Goal: Task Accomplishment & Management: Complete application form

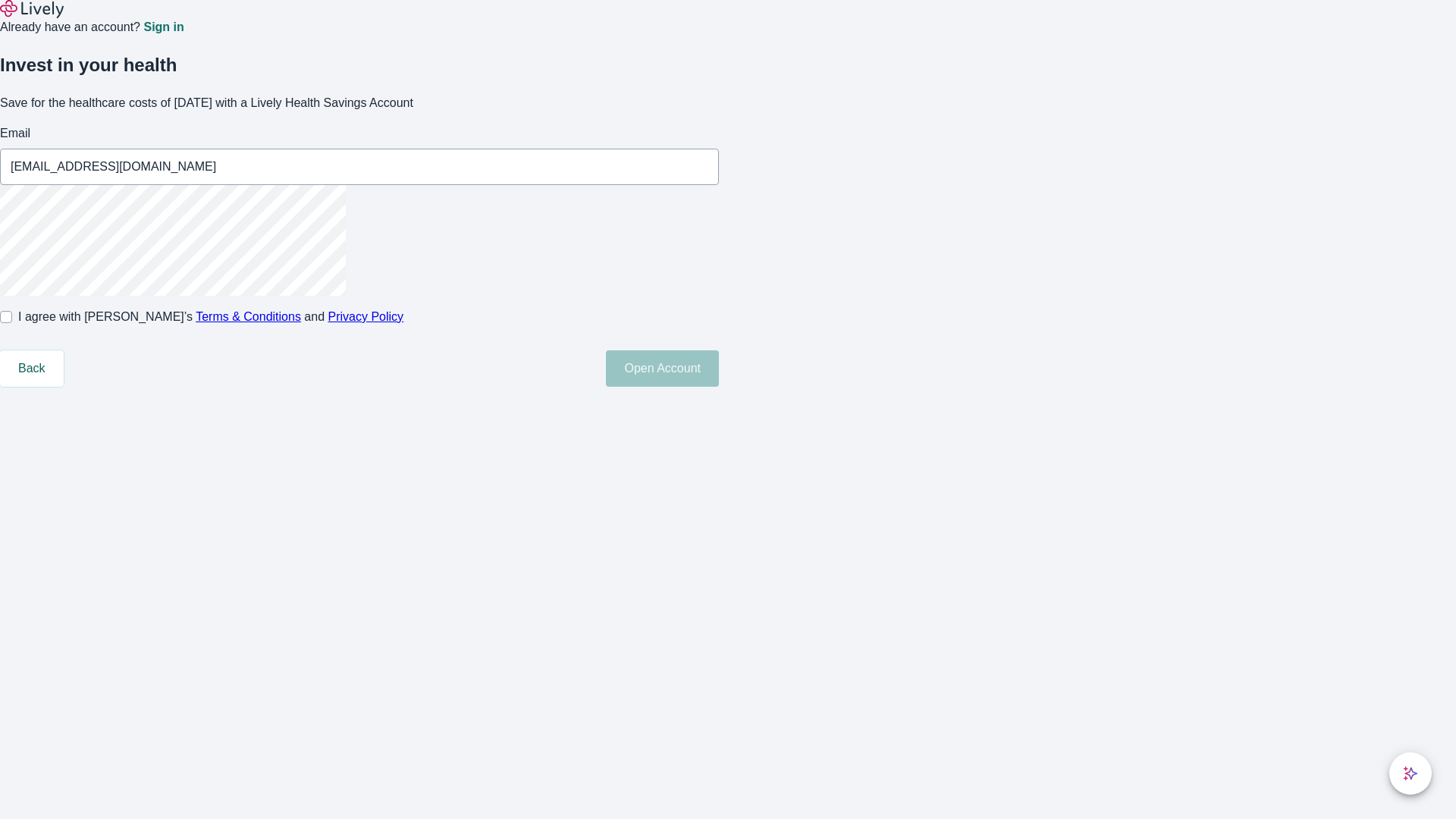
click at [12, 323] on input "I agree with Lively’s Terms & Conditions and Privacy Policy" at bounding box center [6, 317] width 12 height 12
checkbox input "true"
click at [719, 387] on button "Open Account" at bounding box center [662, 369] width 113 height 36
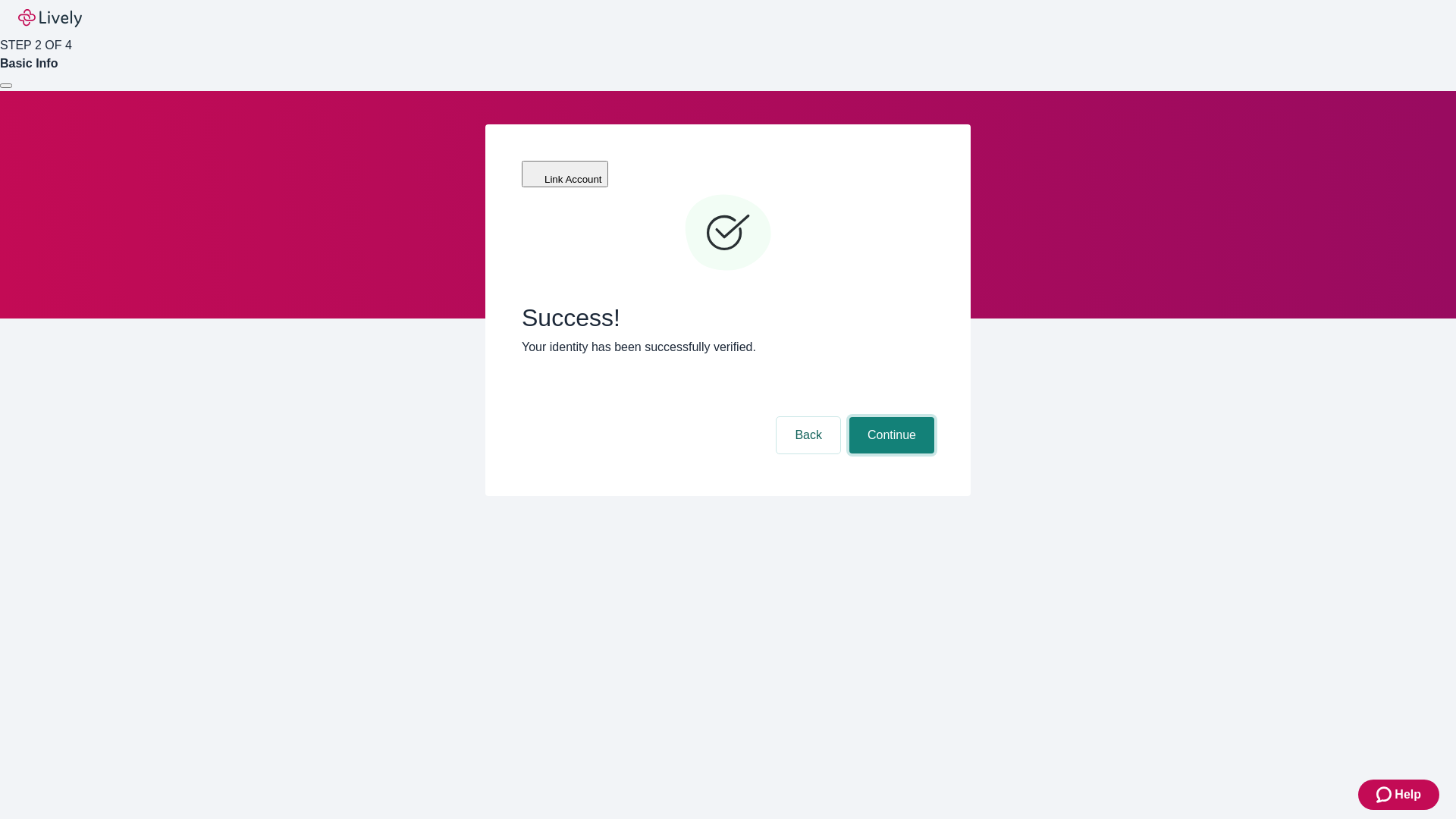
click at [890, 417] on button "Continue" at bounding box center [891, 435] width 85 height 36
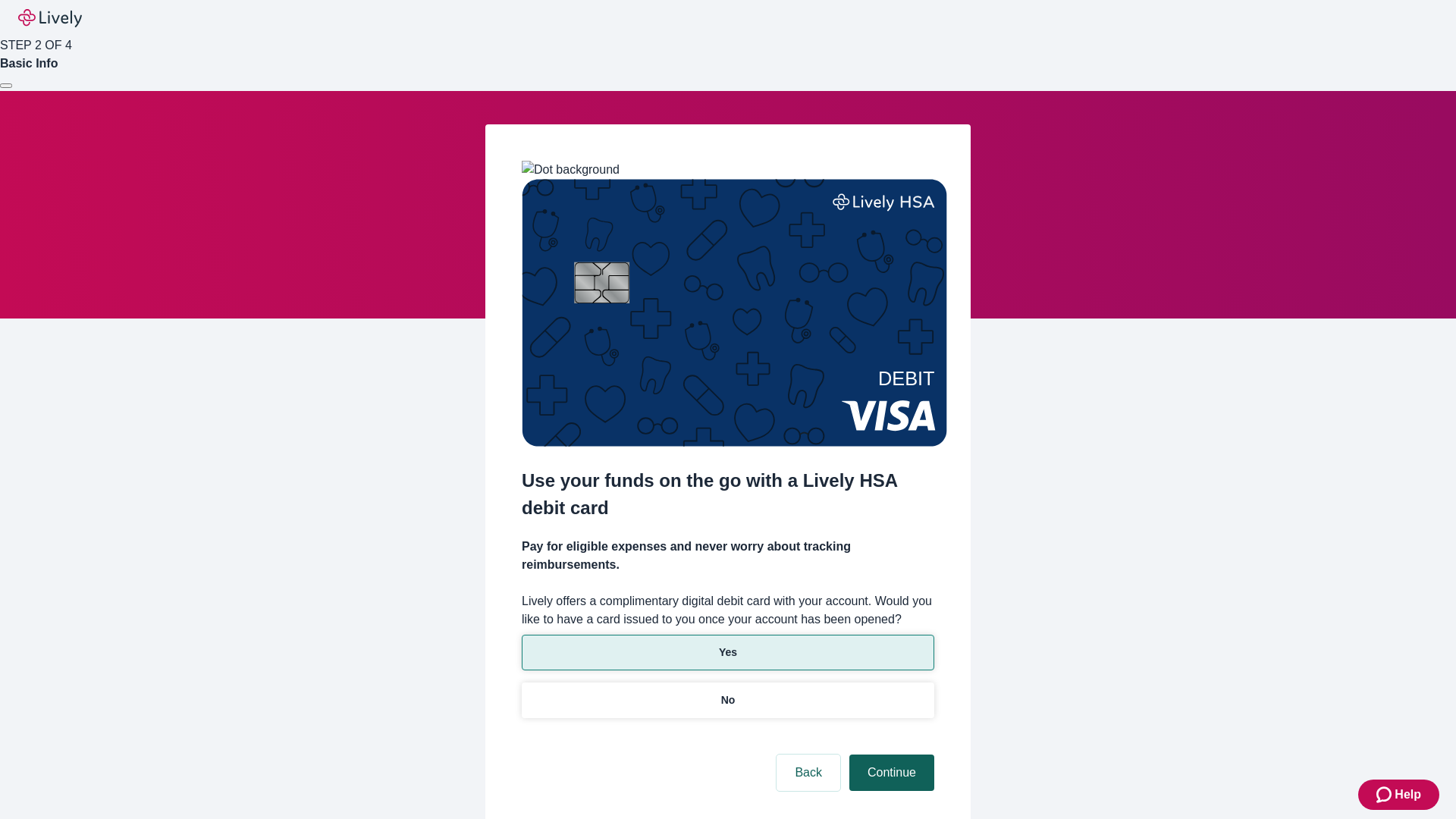
click at [727, 692] on p "No" at bounding box center [728, 700] width 15 height 16
click at [890, 755] on button "Continue" at bounding box center [891, 773] width 85 height 36
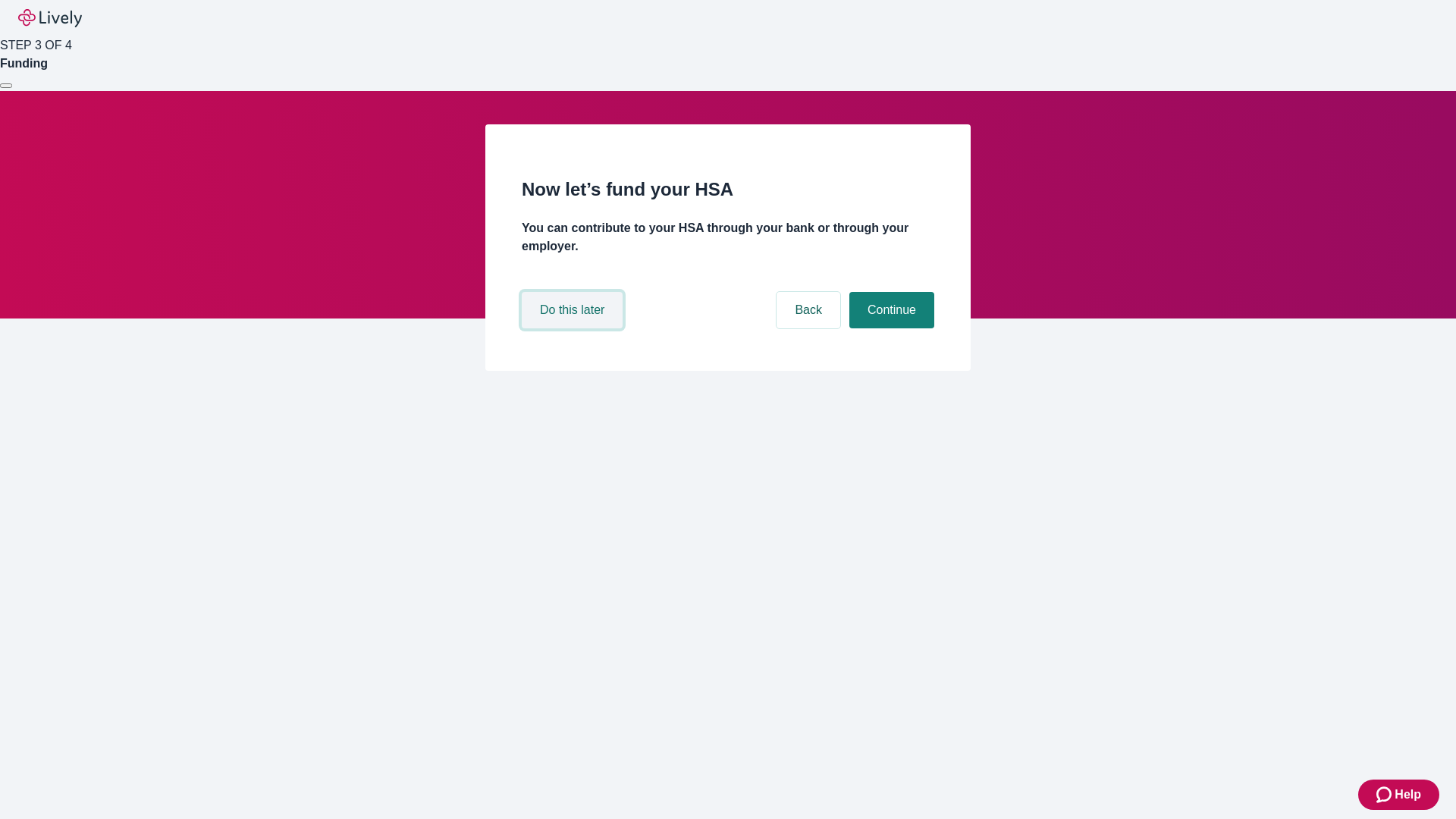
click at [574, 328] on button "Do this later" at bounding box center [572, 310] width 101 height 36
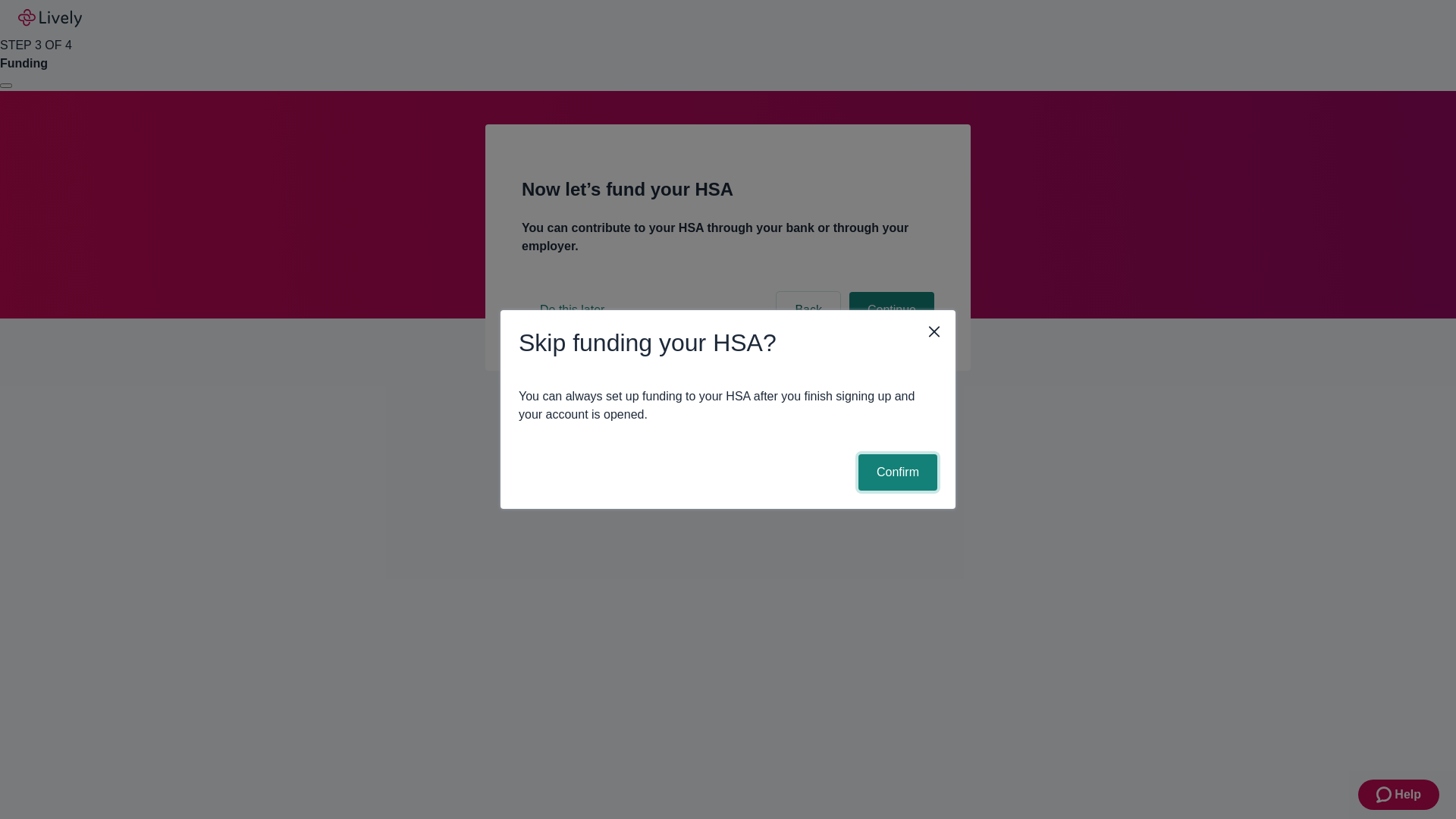
click at [896, 473] on button "Confirm" at bounding box center [897, 472] width 79 height 36
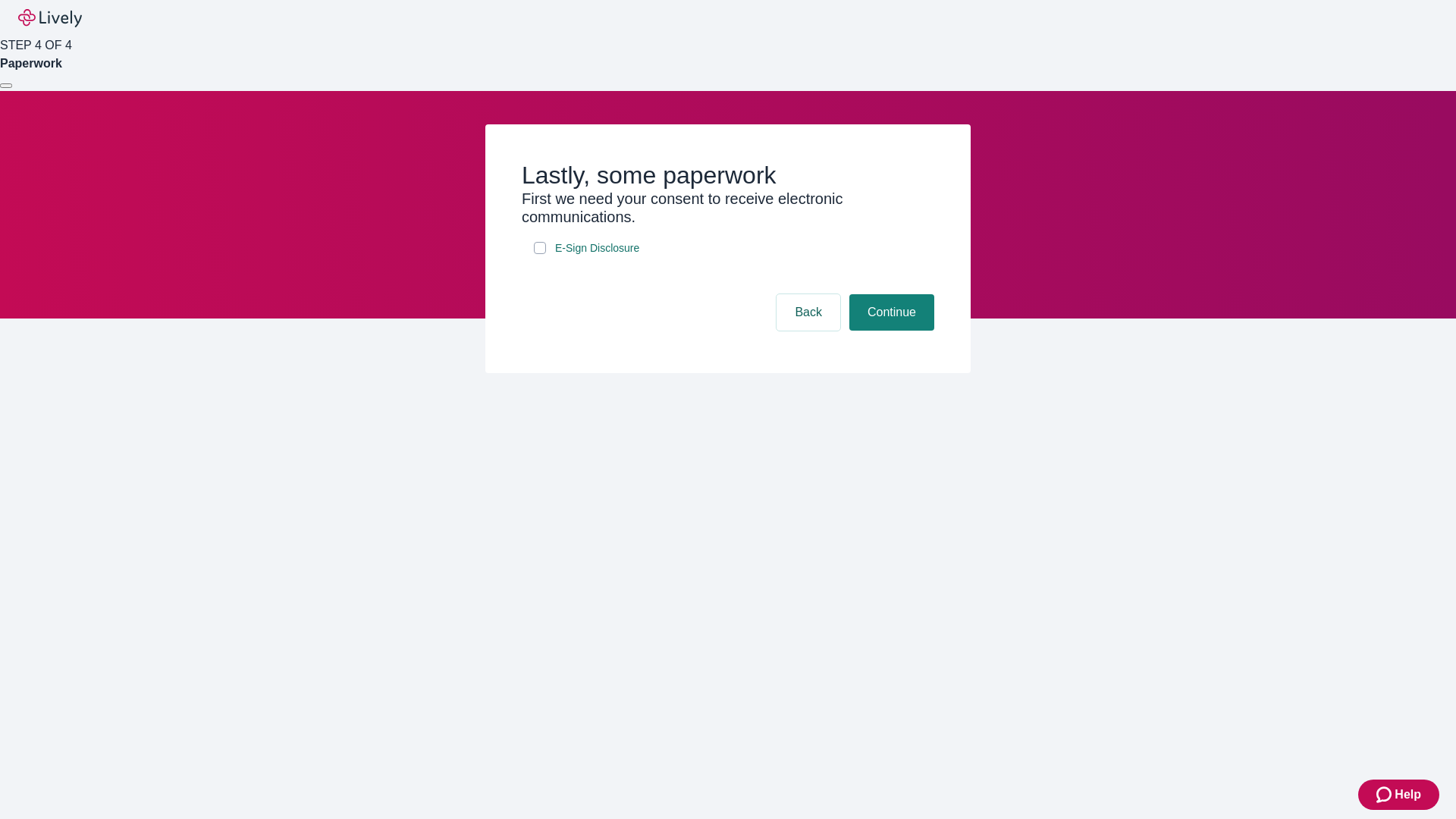
click at [540, 254] on input "E-Sign Disclosure" at bounding box center [540, 248] width 12 height 12
checkbox input "true"
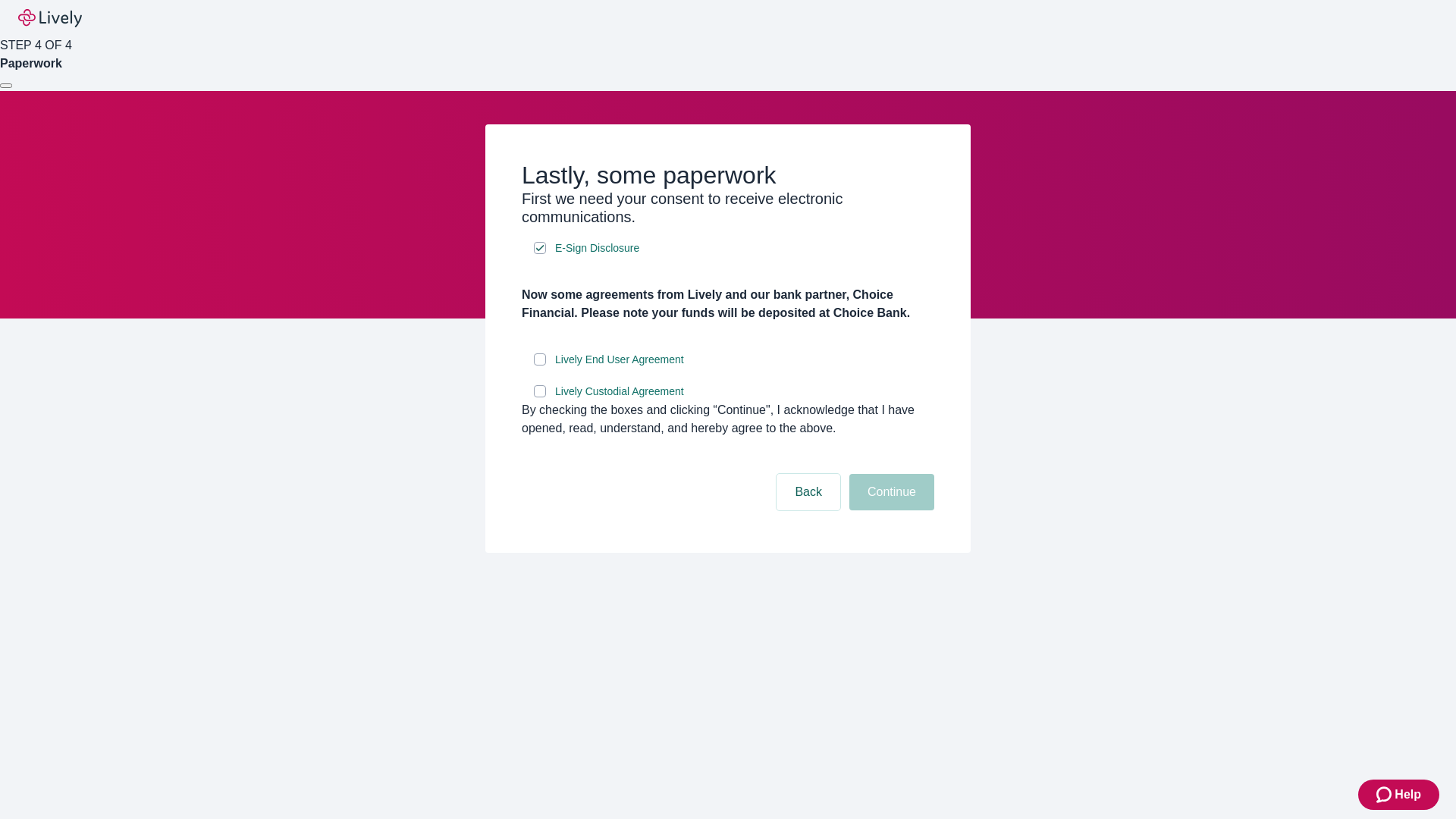
click at [540, 365] on input "Lively End User Agreement" at bounding box center [540, 359] width 12 height 12
checkbox input "true"
click at [540, 397] on input "Lively Custodial Agreement" at bounding box center [540, 391] width 12 height 12
checkbox input "true"
click at [890, 510] on button "Continue" at bounding box center [891, 492] width 85 height 36
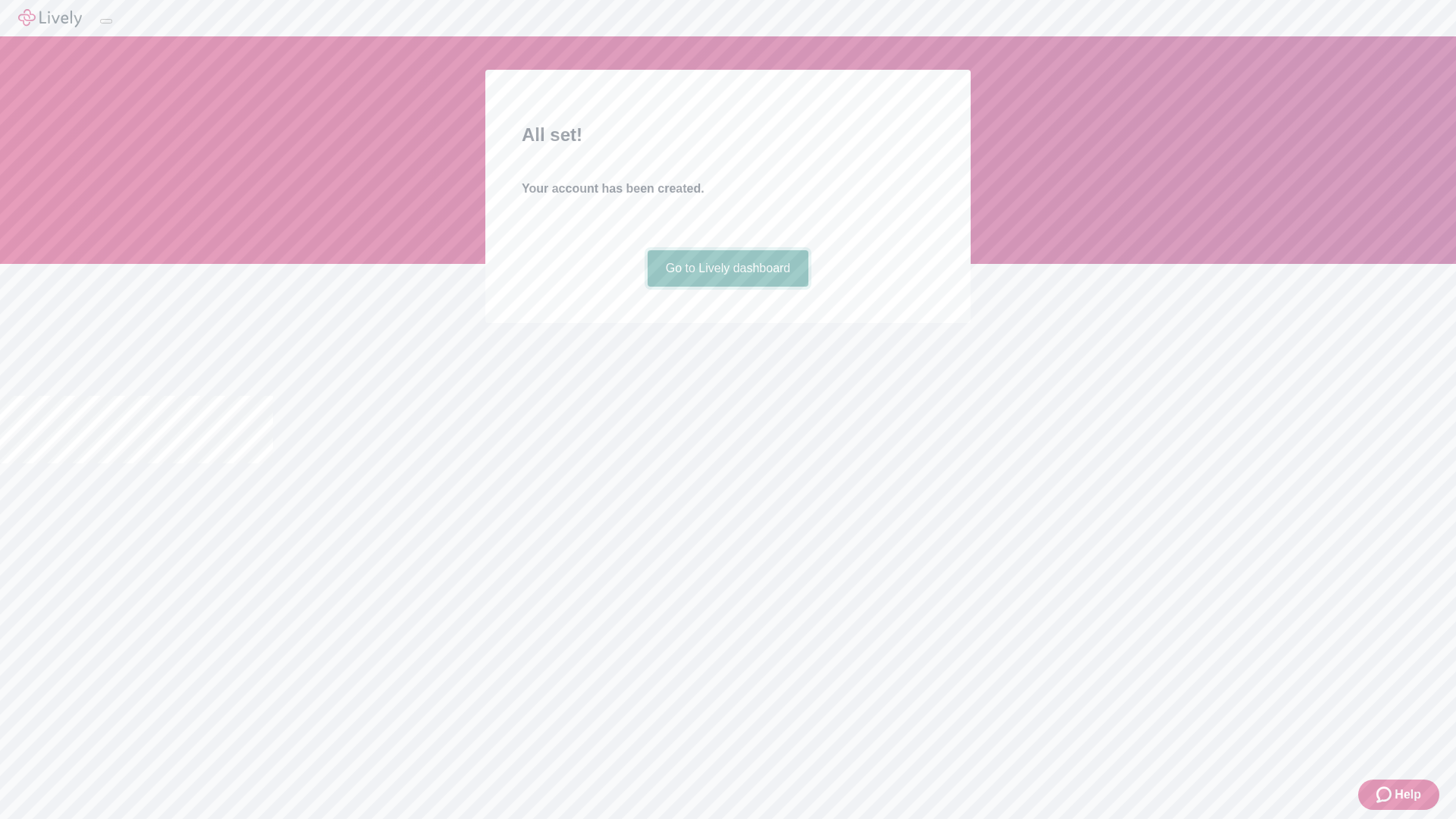
click at [727, 286] on link "Go to Lively dashboard" at bounding box center [728, 268] width 162 height 36
